Goal: Navigation & Orientation: Find specific page/section

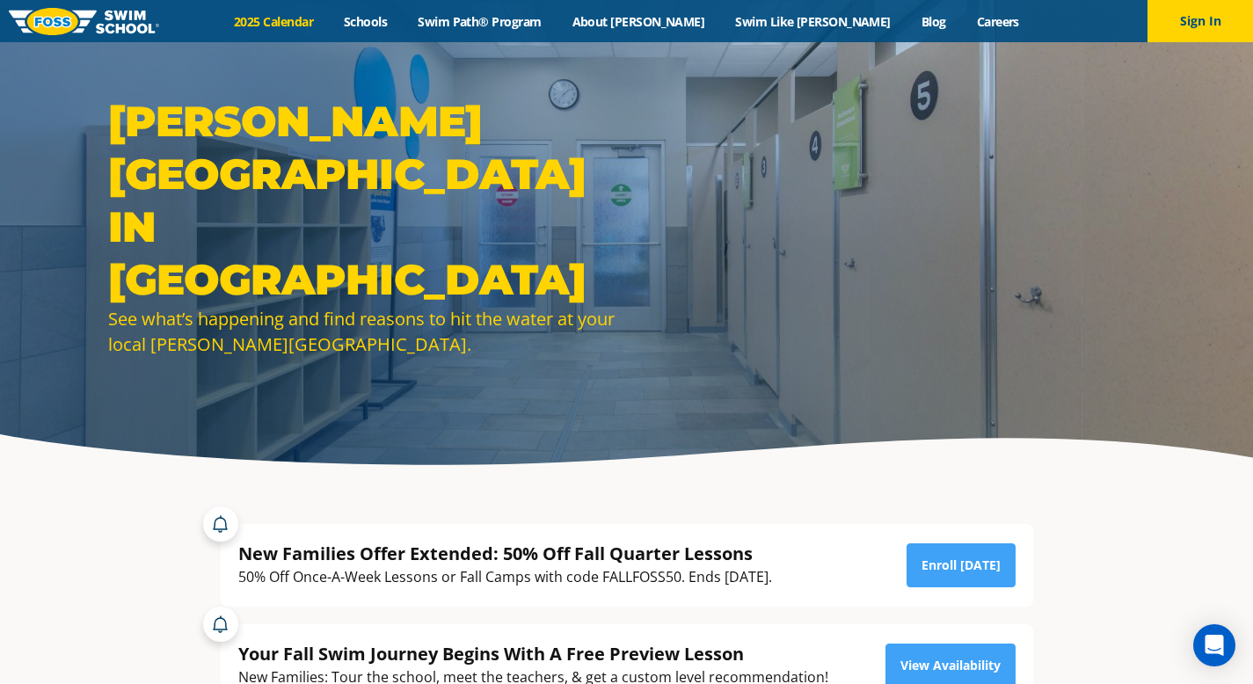
click at [329, 14] on link "2025 Calendar" at bounding box center [274, 21] width 110 height 17
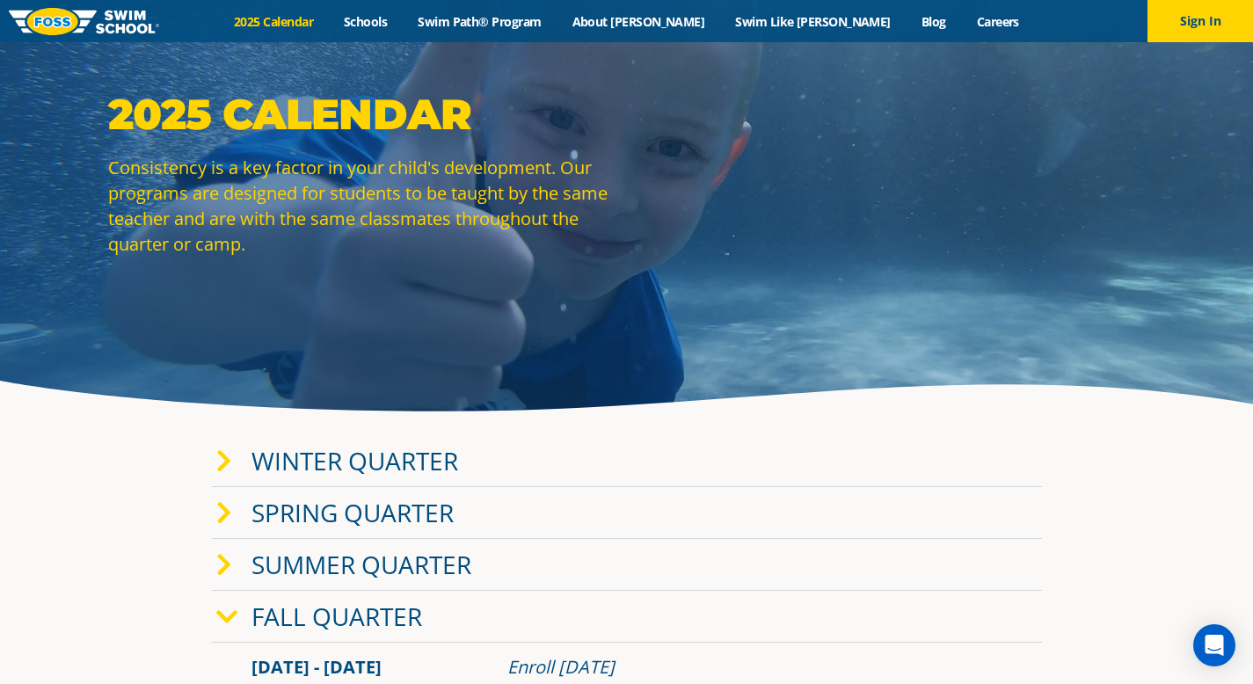
scroll to position [67, 0]
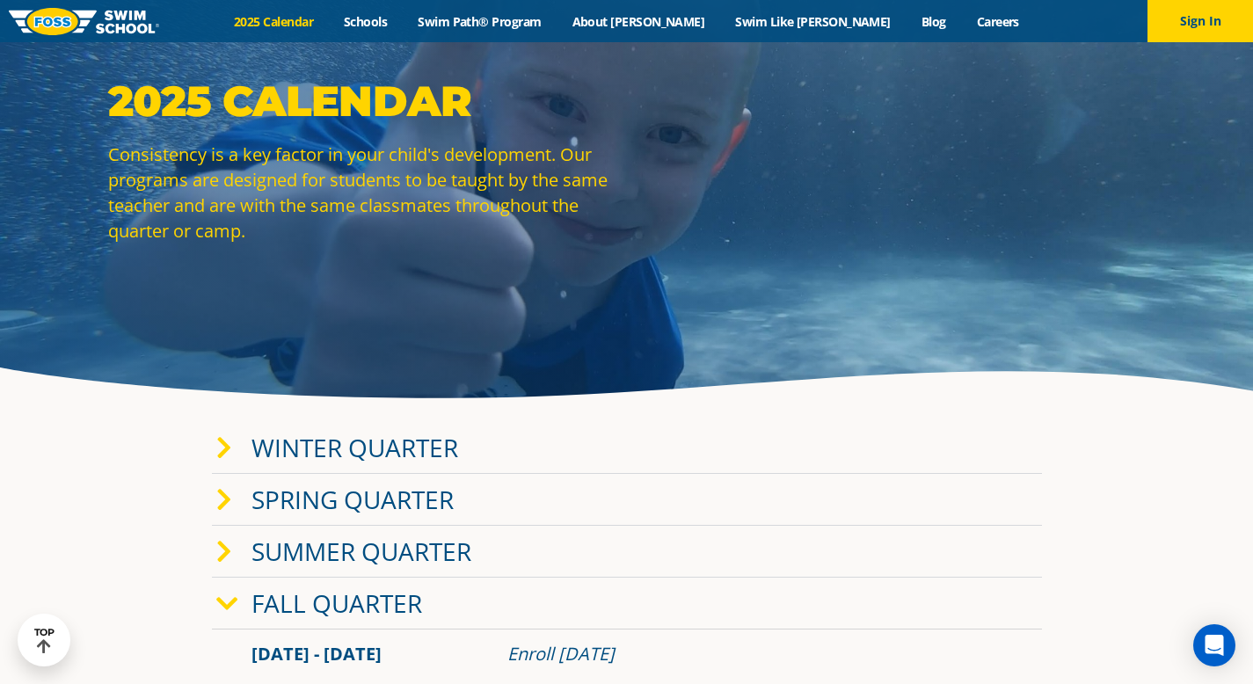
click at [247, 598] on span at bounding box center [233, 603] width 35 height 25
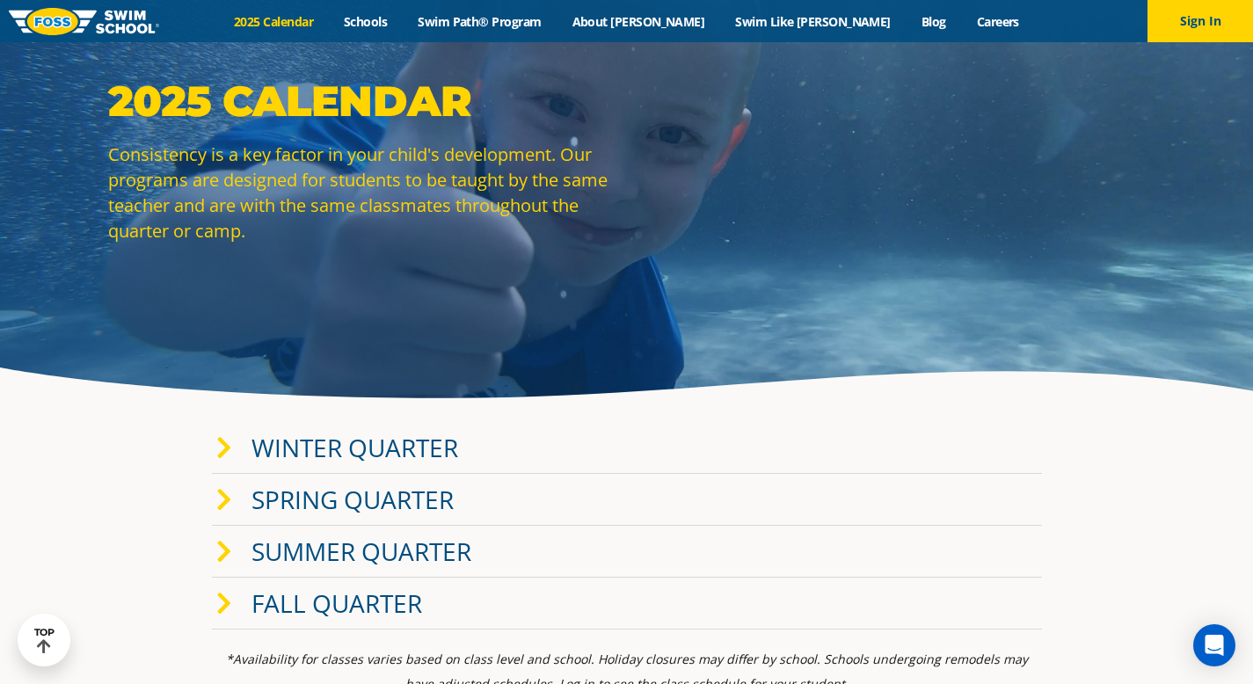
click at [247, 598] on span at bounding box center [233, 603] width 35 height 25
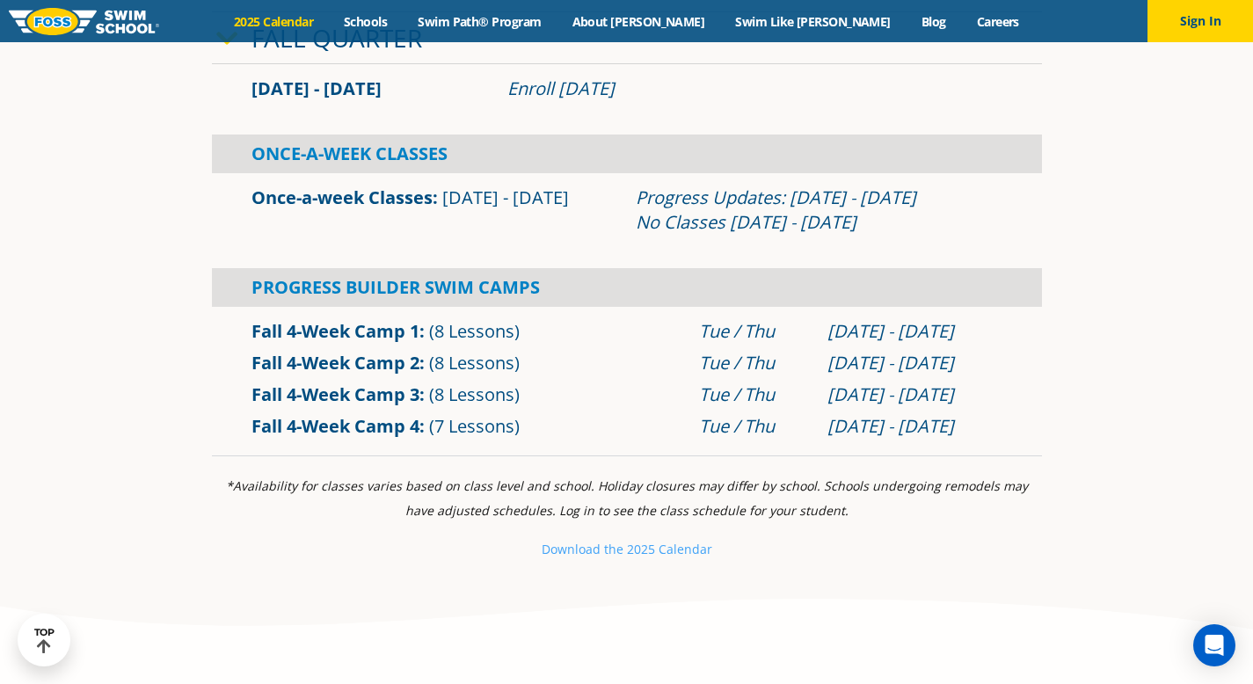
scroll to position [637, 0]
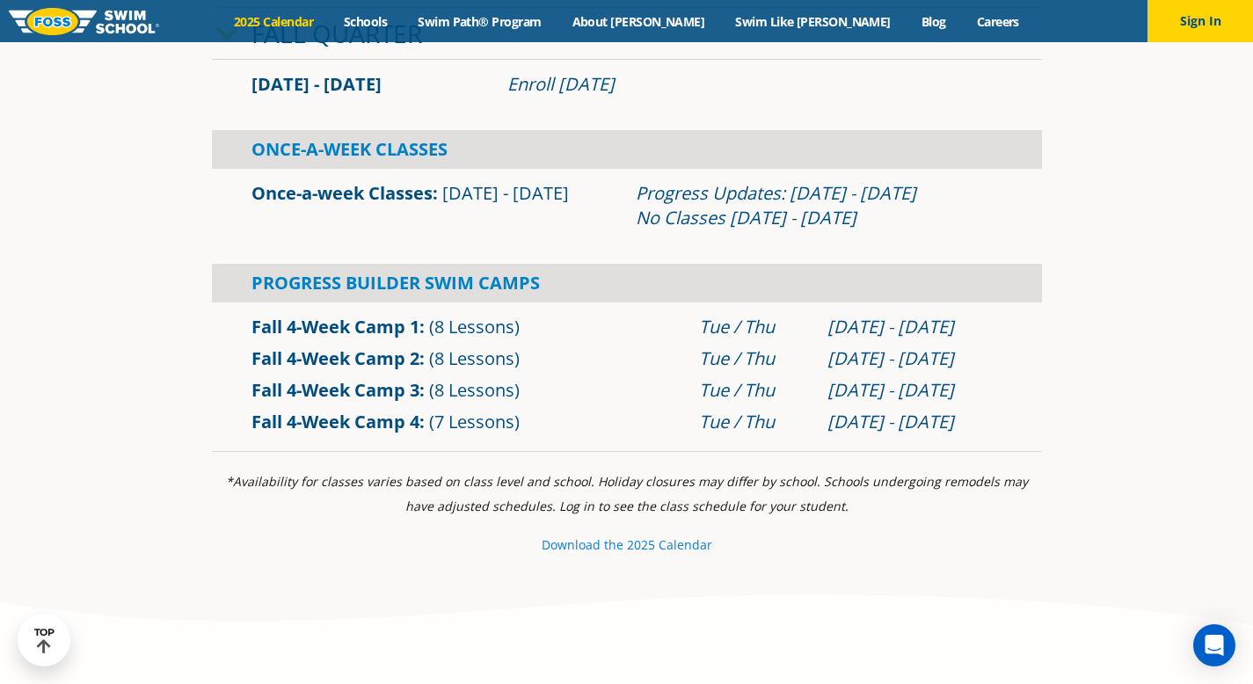
click at [650, 550] on small "e 2025 Calendar" at bounding box center [664, 544] width 96 height 17
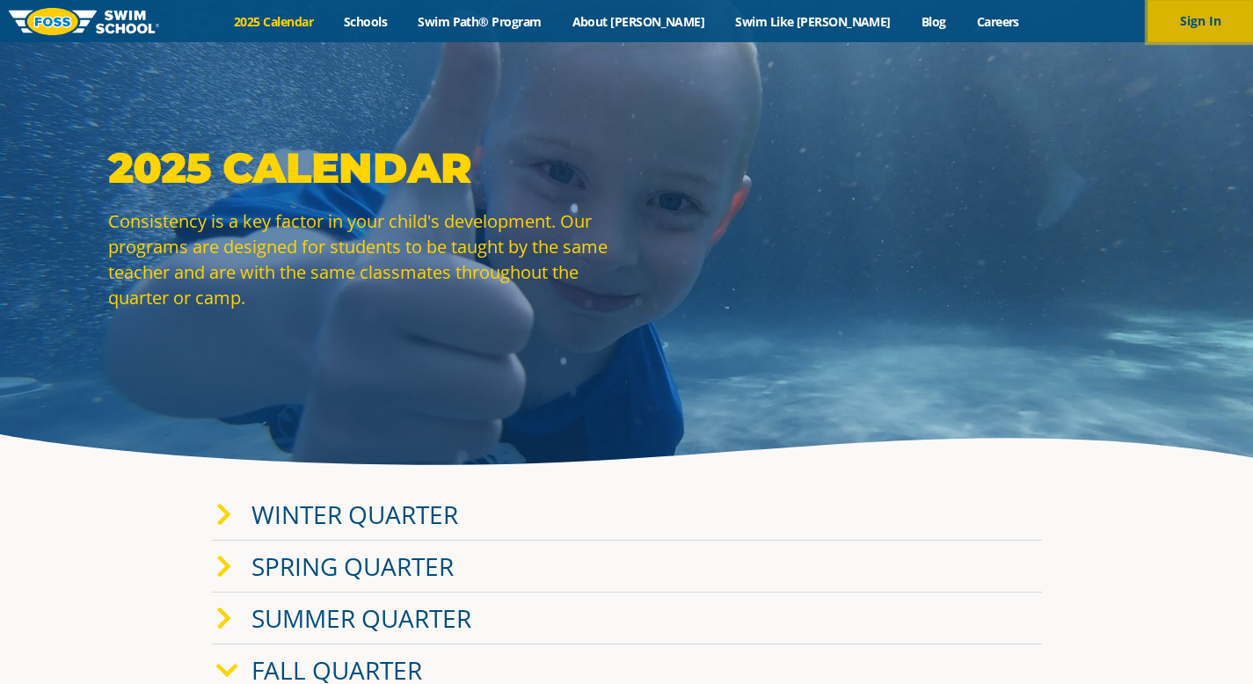
click at [1187, 33] on button "Sign In" at bounding box center [1200, 21] width 106 height 42
